Goal: Entertainment & Leisure: Consume media (video, audio)

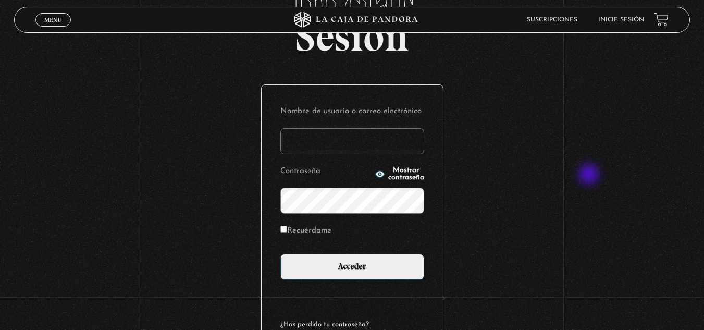
scroll to position [71, 0]
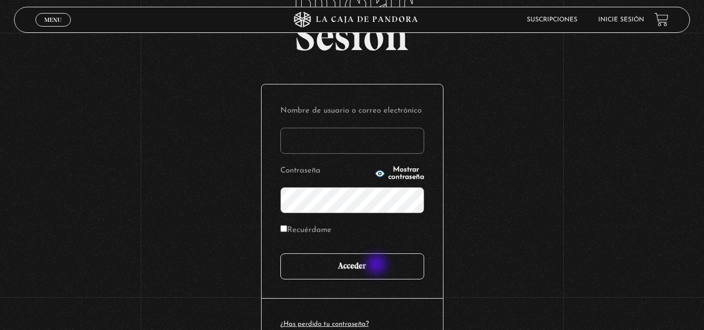
type input "k.alvaradosancho@gmail.com"
click at [376, 265] on input "Acceder" at bounding box center [352, 266] width 144 height 26
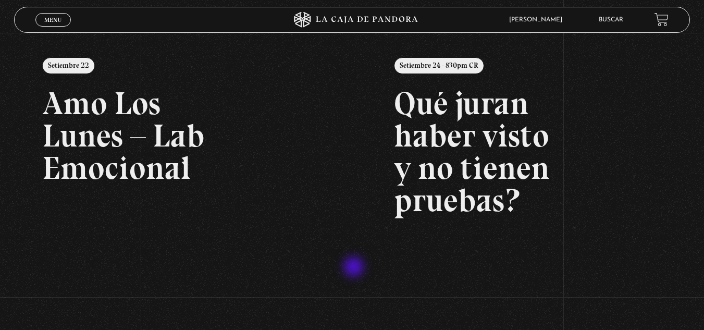
scroll to position [119, 0]
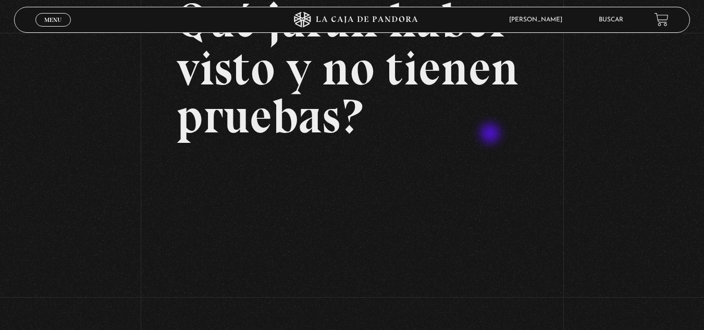
scroll to position [145, 0]
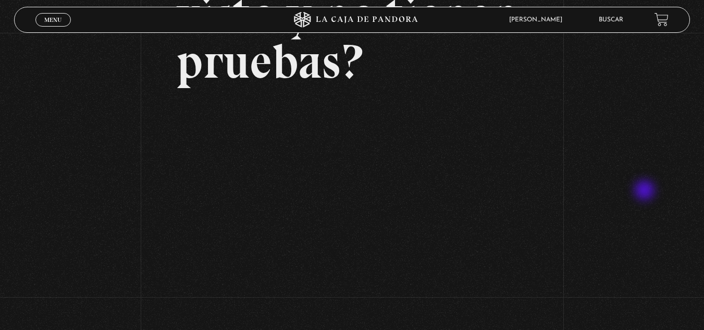
click at [642, 192] on div "Volver Setiembre 24 - 830pm CR Qué juran haber visto y no tienen pruebas?" at bounding box center [352, 103] width 704 height 431
